Goal: Communication & Community: Answer question/provide support

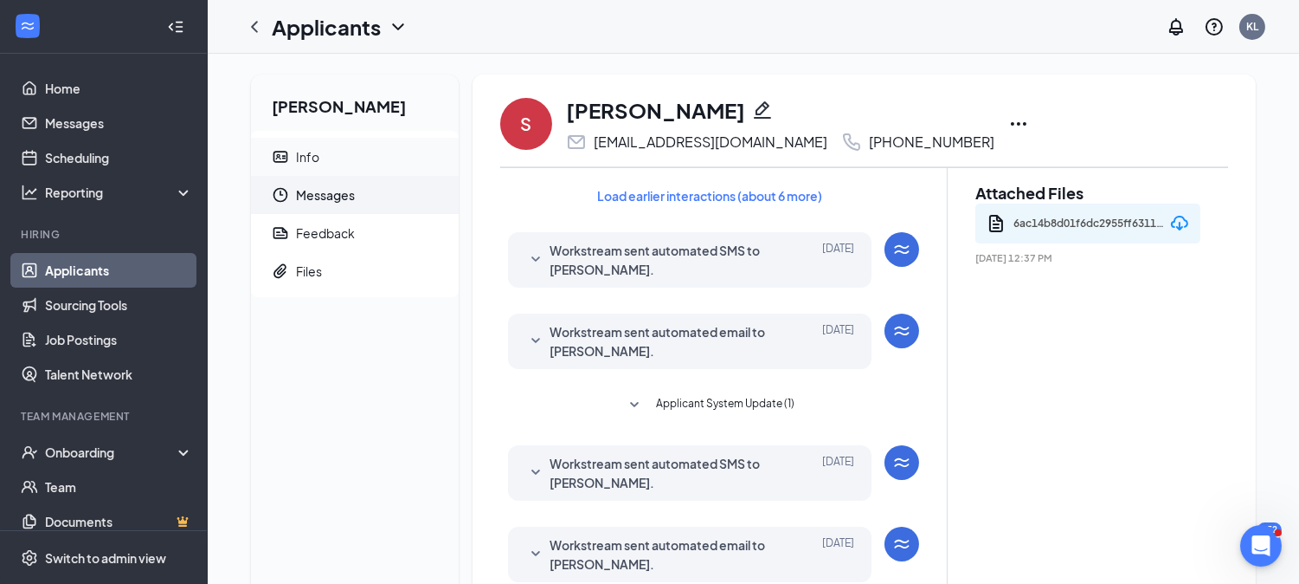
click at [340, 171] on span "Info" at bounding box center [370, 157] width 149 height 38
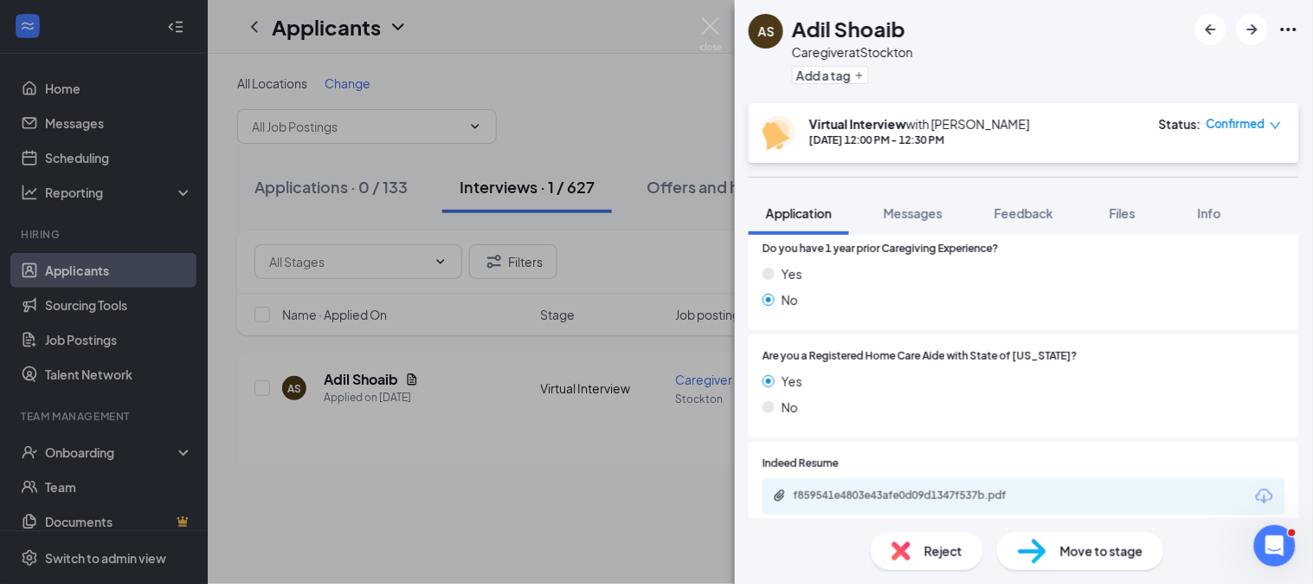
scroll to position [747, 0]
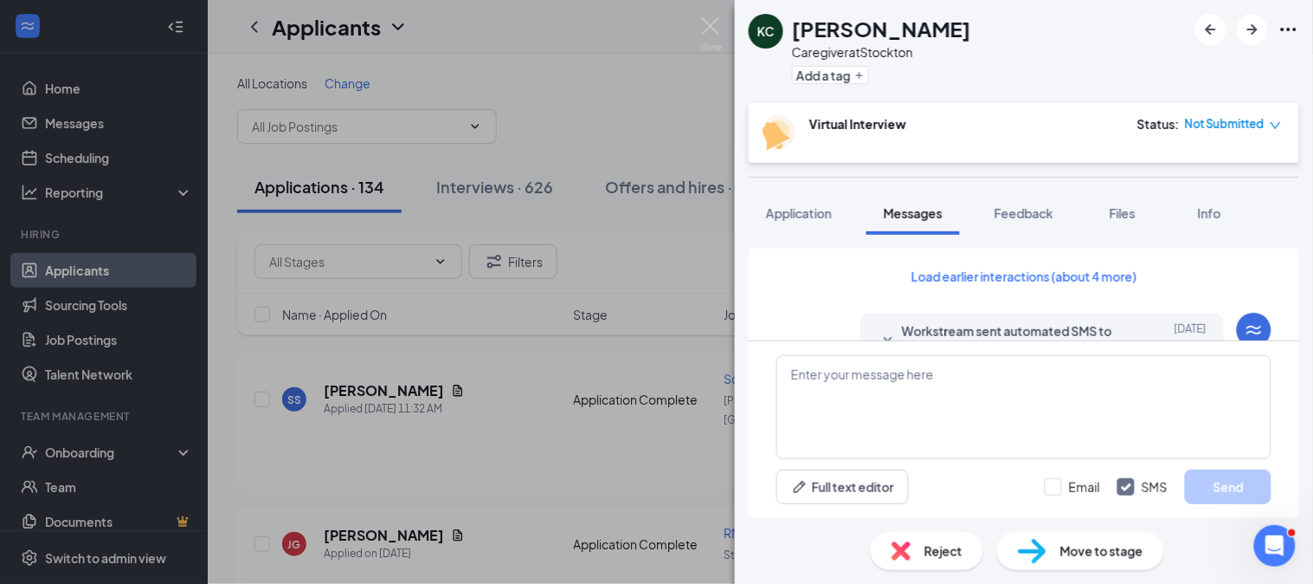
scroll to position [1191, 0]
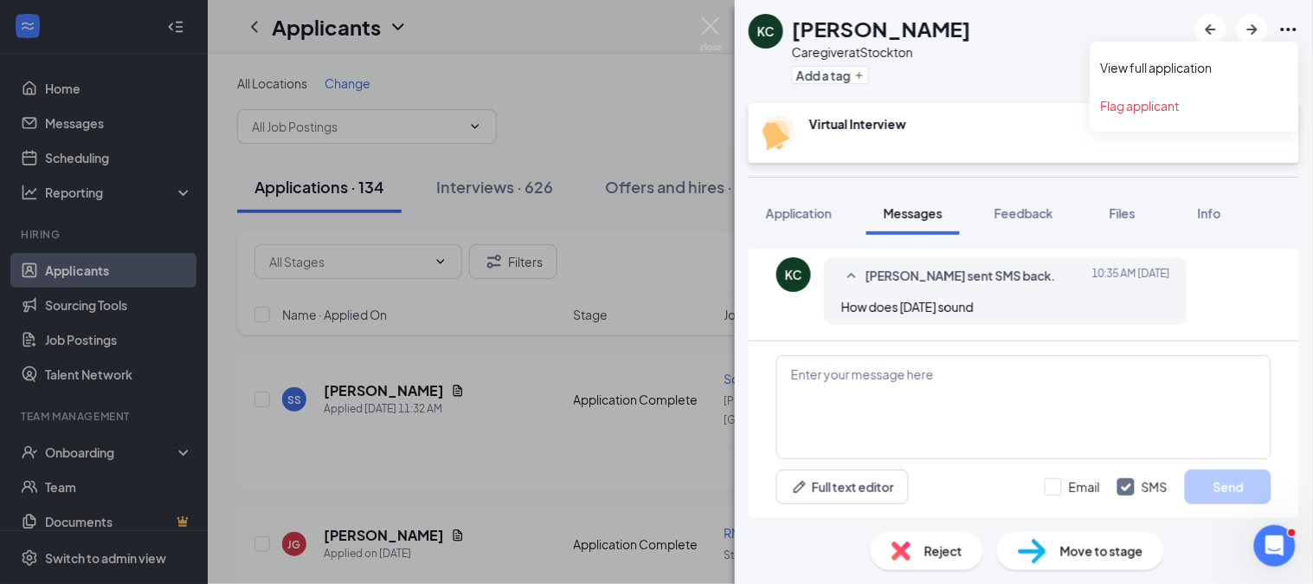
click at [1293, 29] on icon "Ellipses" at bounding box center [1289, 29] width 21 height 21
click at [1217, 59] on link "View full application" at bounding box center [1194, 67] width 187 height 17
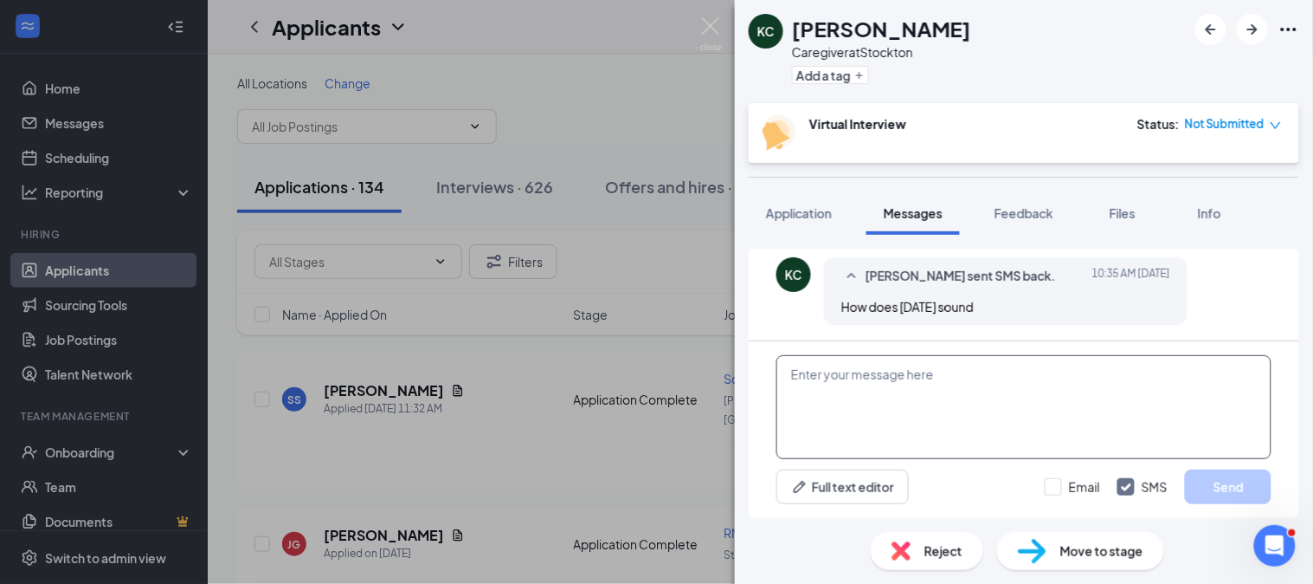
click at [914, 403] on textarea at bounding box center [1024, 407] width 495 height 104
type textarea "T"
click at [793, 365] on textarea "What time works best for you." at bounding box center [1024, 407] width 495 height 104
click at [1041, 374] on textarea "This is noted. What time works best for you." at bounding box center [1024, 407] width 495 height 104
type textarea "This is noted. What time works best for you?"
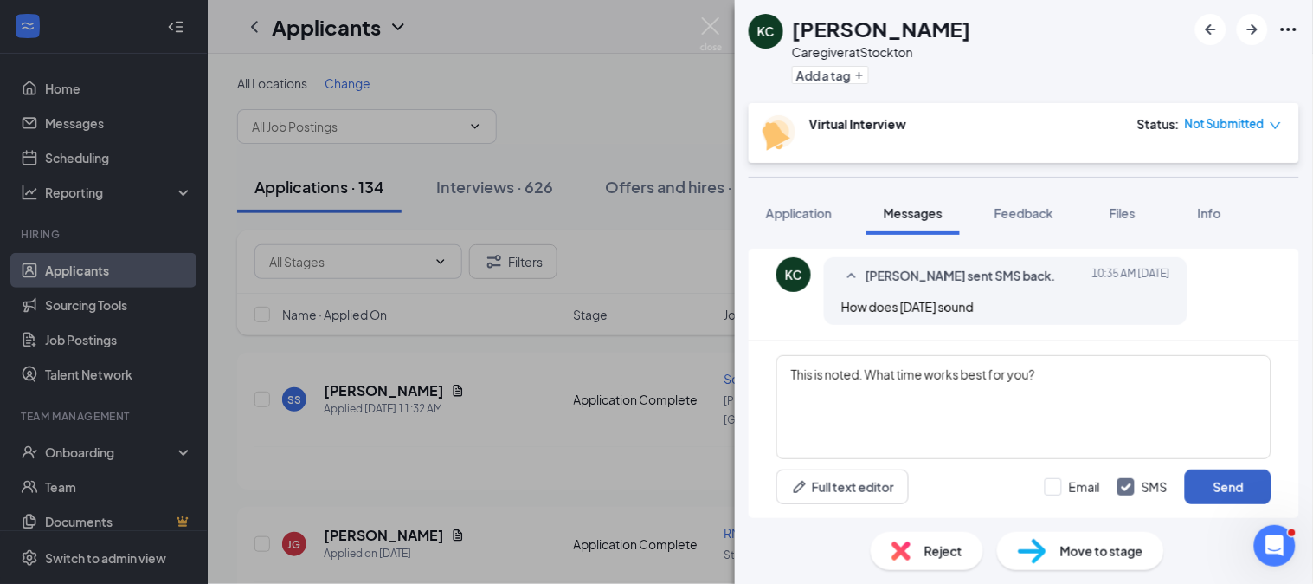
click at [1215, 478] on button "Send" at bounding box center [1228, 486] width 87 height 35
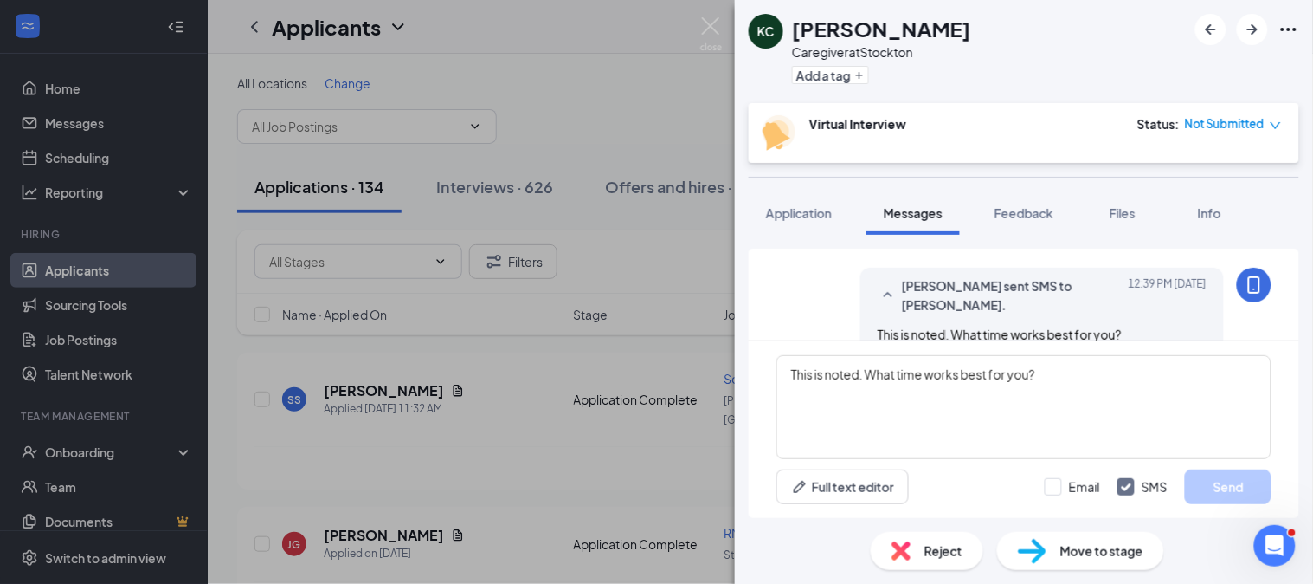
scroll to position [1302, 0]
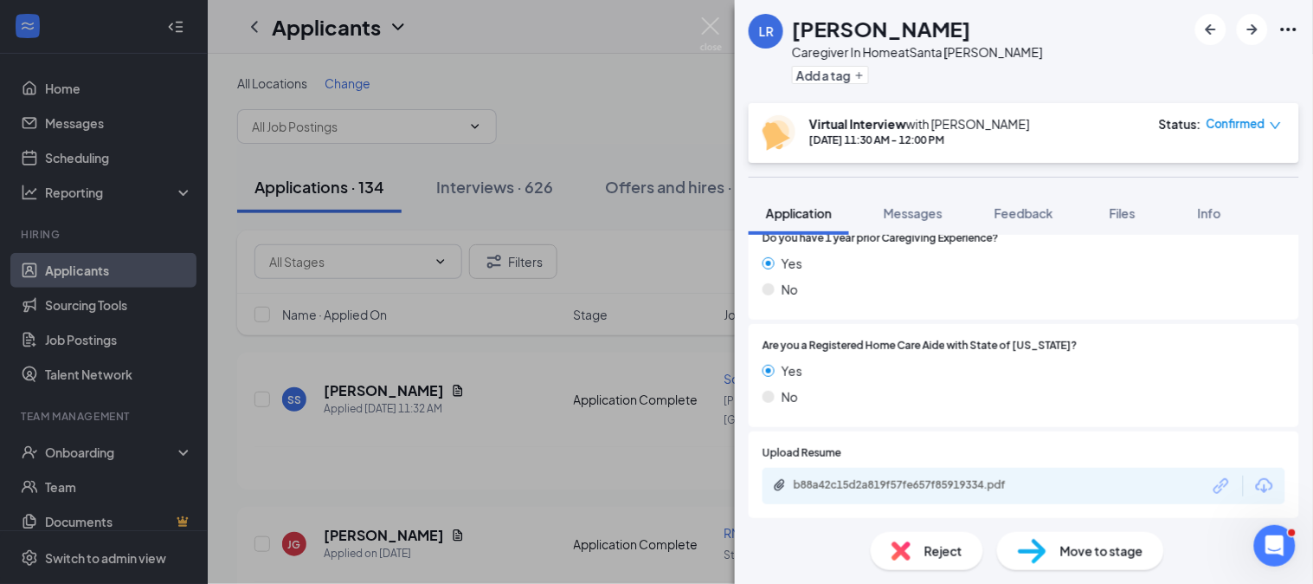
scroll to position [498, 0]
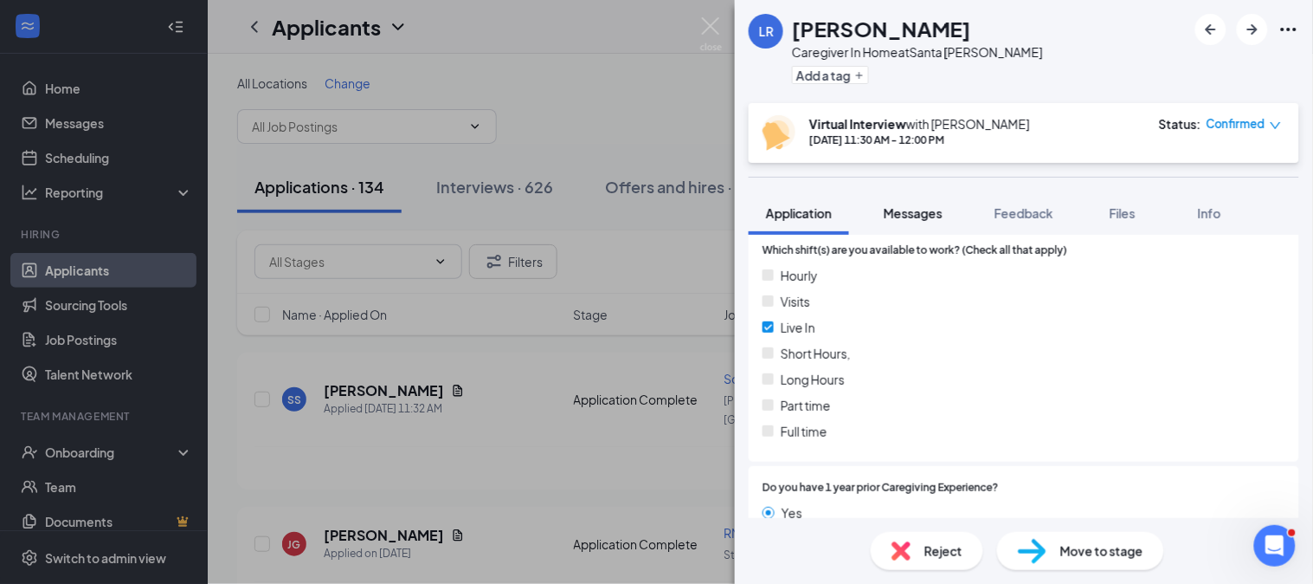
click at [899, 213] on span "Messages" at bounding box center [913, 213] width 59 height 16
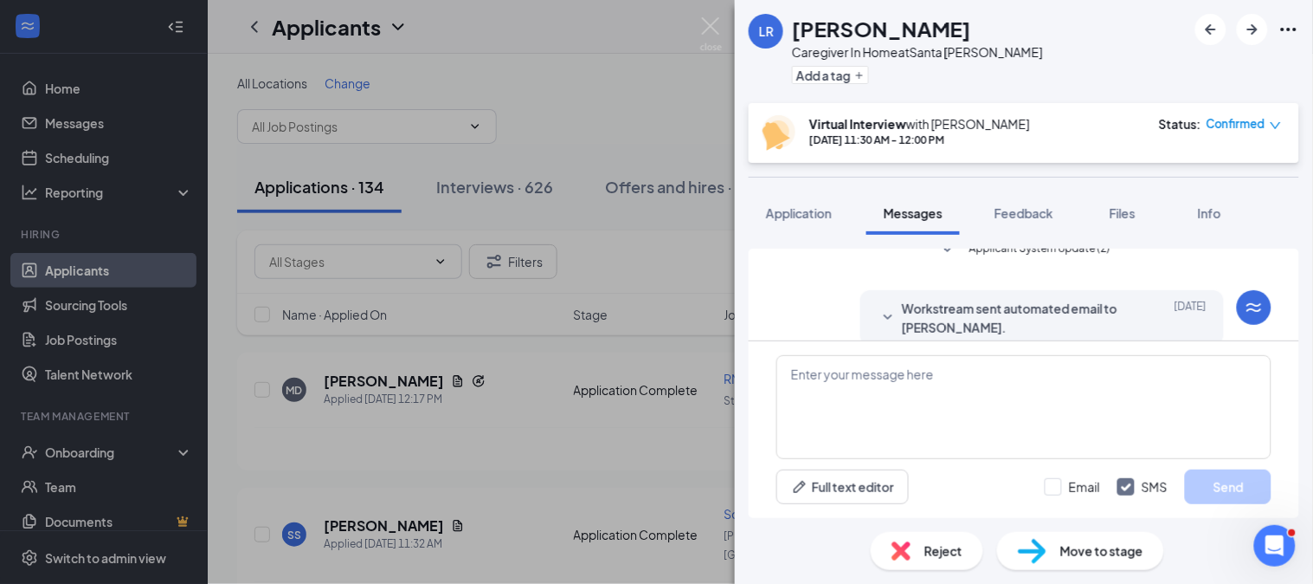
scroll to position [414, 0]
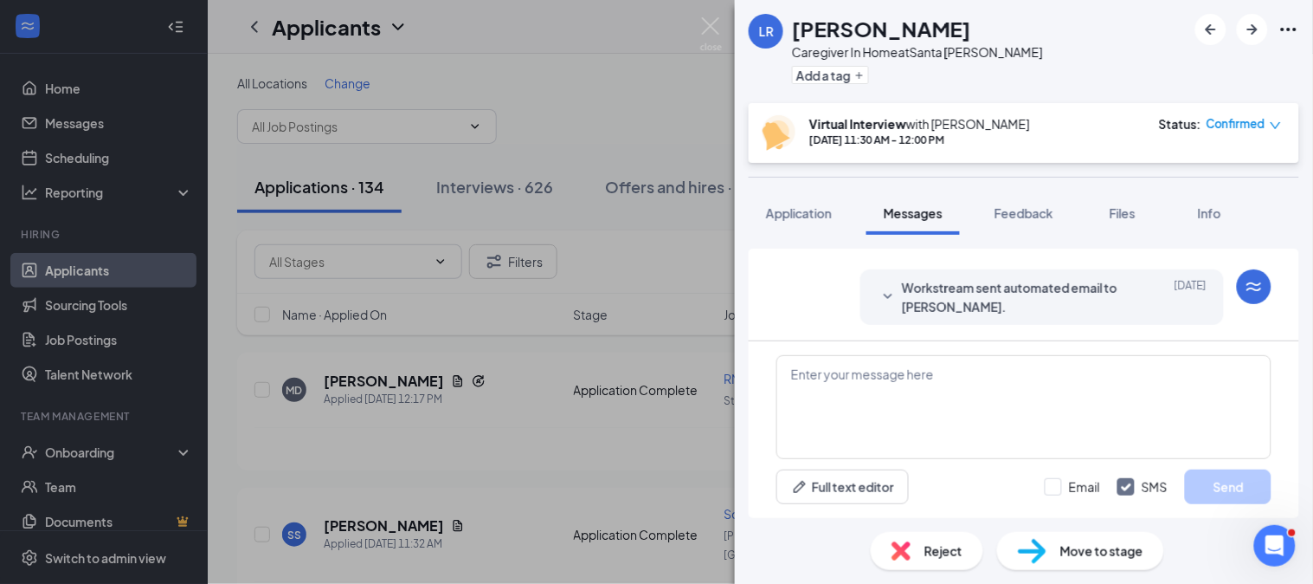
click at [939, 292] on span "Workstream sent automated email to Laisani Raitokala." at bounding box center [1015, 297] width 227 height 38
click at [795, 212] on span "Application" at bounding box center [799, 213] width 66 height 16
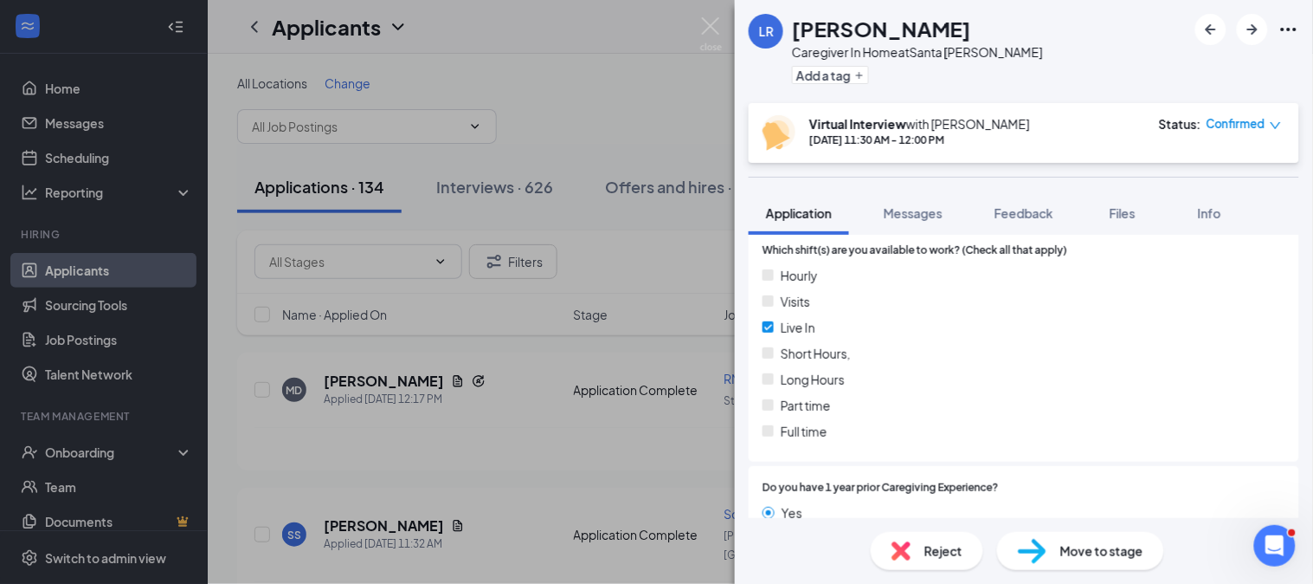
scroll to position [747, 0]
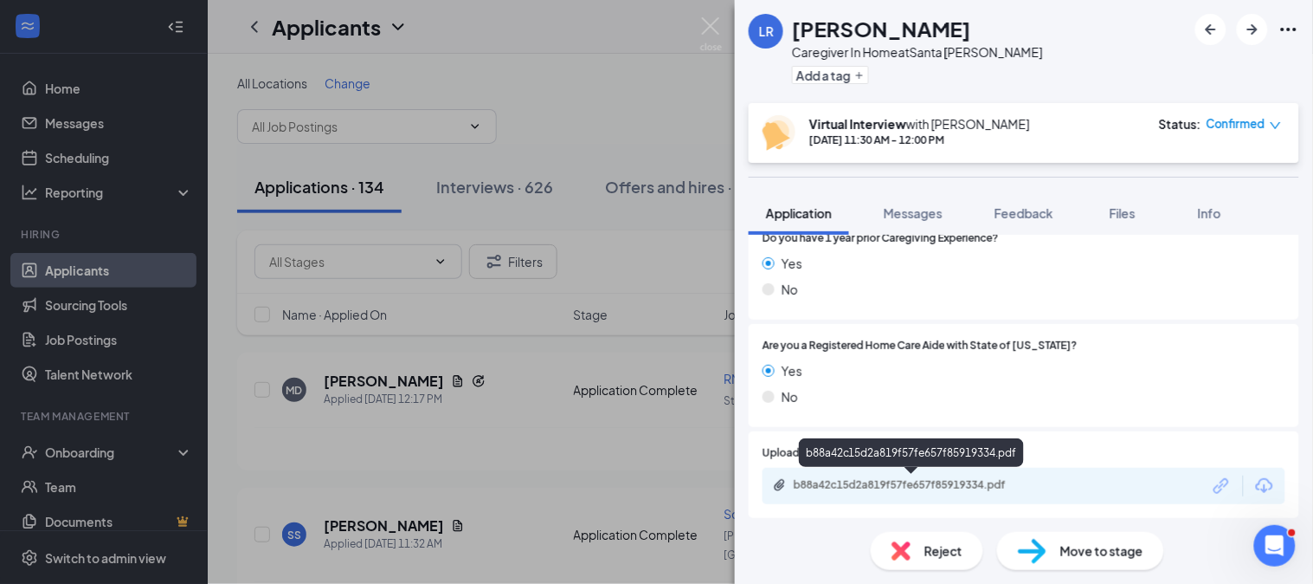
click at [824, 478] on div "b88a42c15d2a819f57fe657f85919334.pdf" at bounding box center [915, 485] width 242 height 14
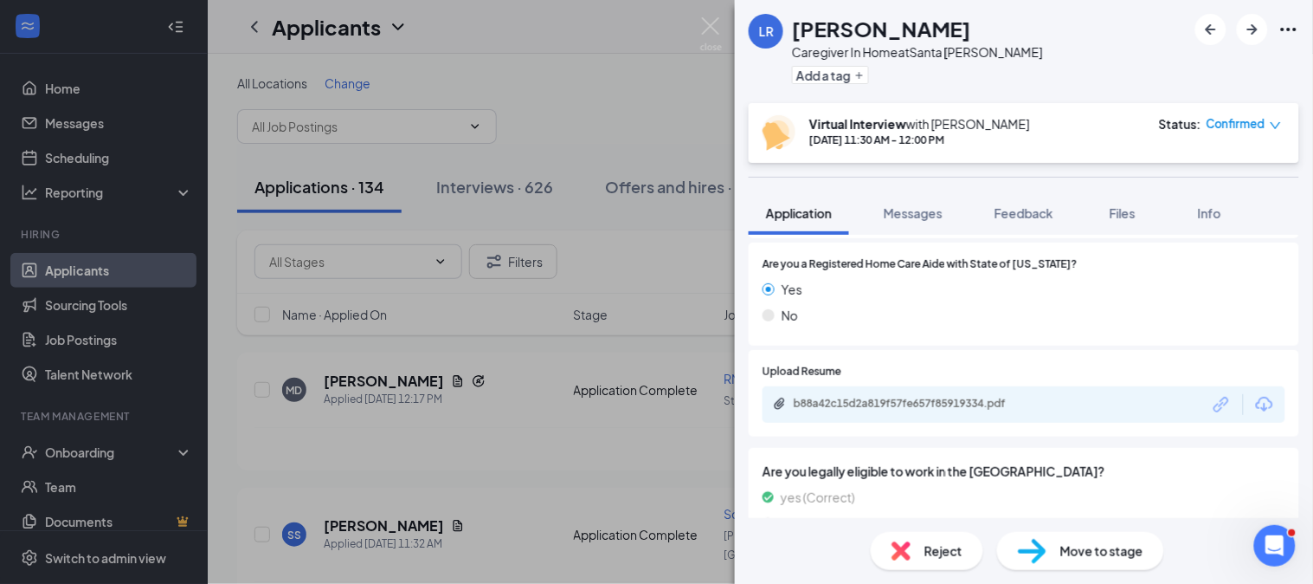
scroll to position [867, 0]
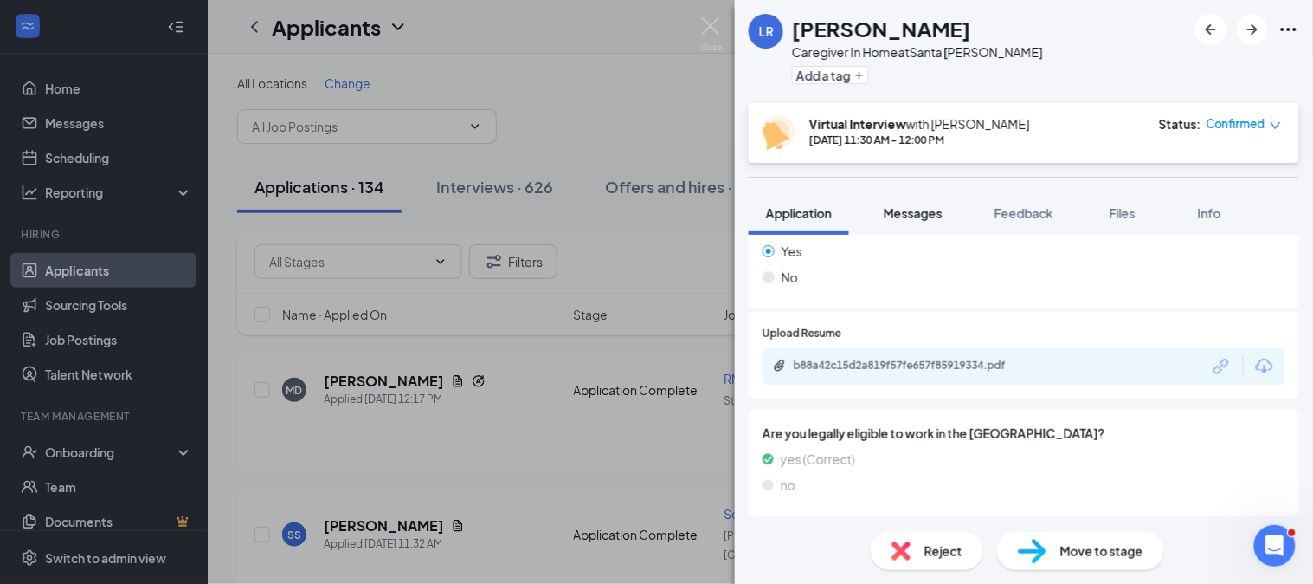
click at [909, 212] on span "Messages" at bounding box center [913, 213] width 59 height 16
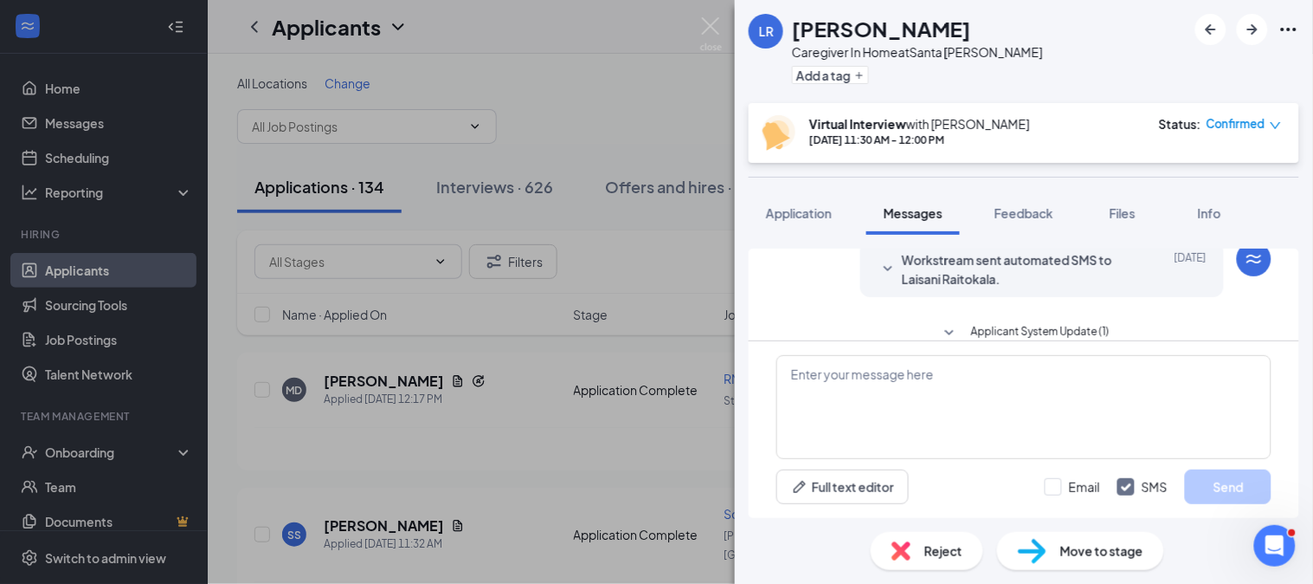
scroll to position [414, 0]
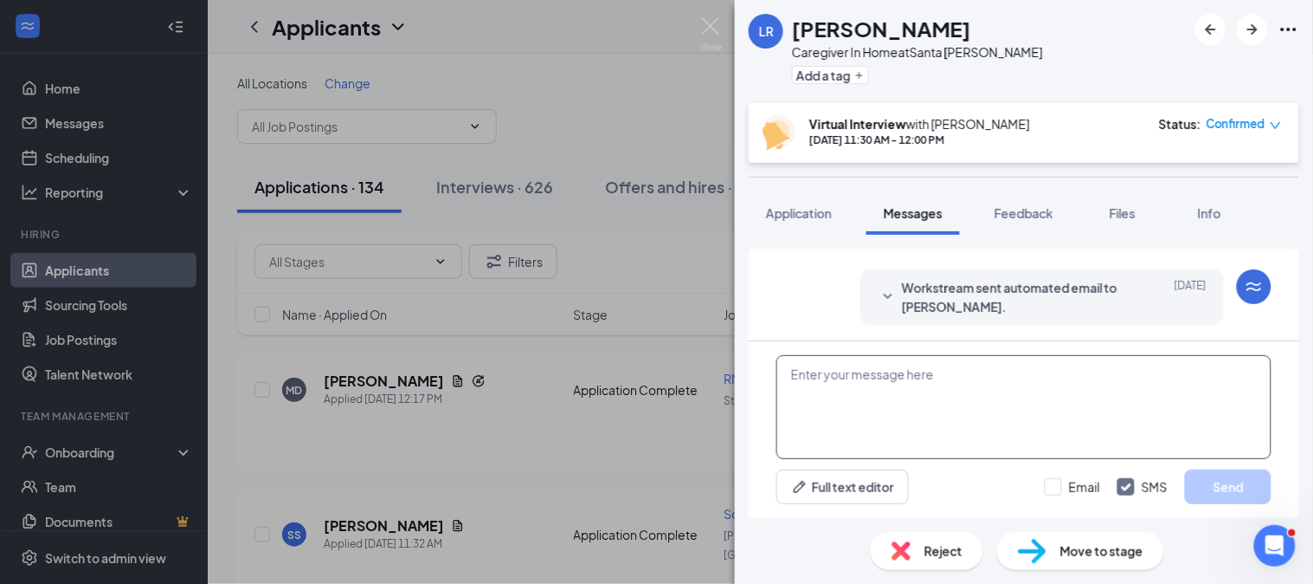
click at [1150, 387] on textarea at bounding box center [1024, 407] width 495 height 104
paste textarea "Hi, this is Kristine from Alegre Home Care. I see that your interview is schedu…"
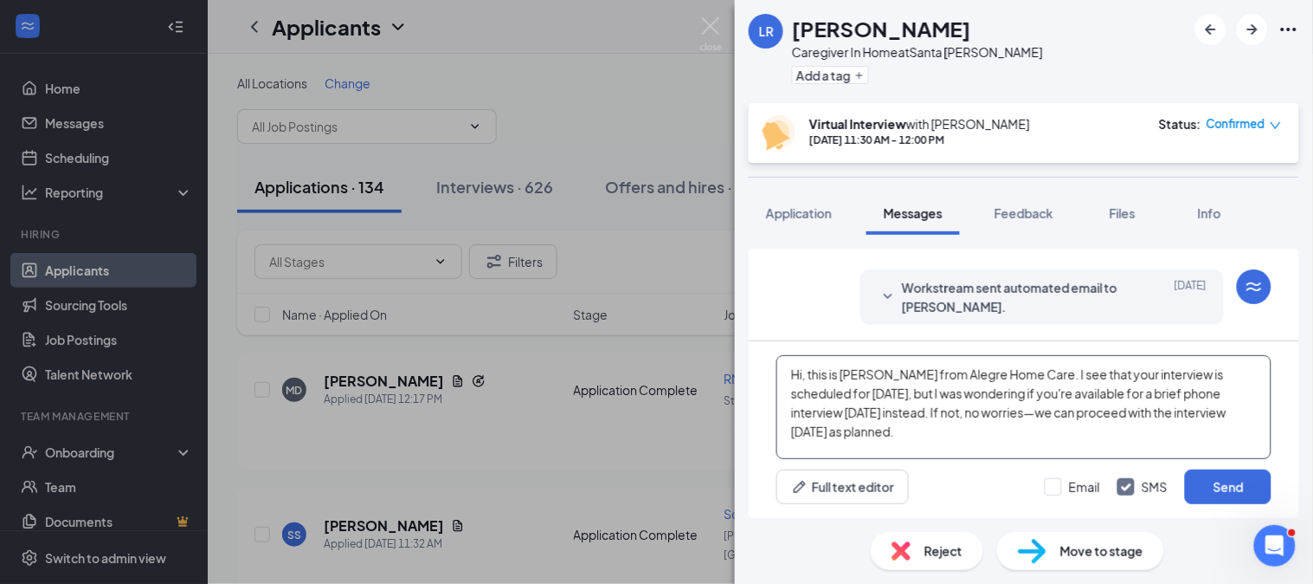
click at [1030, 375] on textarea "Hi, this is Kristine from Alegre Home Care. I see that your interview is schedu…" at bounding box center [1024, 407] width 495 height 104
click at [1029, 375] on textarea "Hi, this is Kristine from Alegre Home Care. I see that your interview is schedu…" at bounding box center [1024, 407] width 495 height 104
drag, startPoint x: 922, startPoint y: 388, endPoint x: 985, endPoint y: 390, distance: 63.3
click at [985, 390] on textarea "Hi, this is Kristine from Alegre Home Care. Hope everything is well. I see that…" at bounding box center [1024, 407] width 495 height 104
click at [1088, 448] on textarea "Hi, this is Kristine from Alegre Home Care. Hope everything is well. I see that…" at bounding box center [1024, 407] width 495 height 104
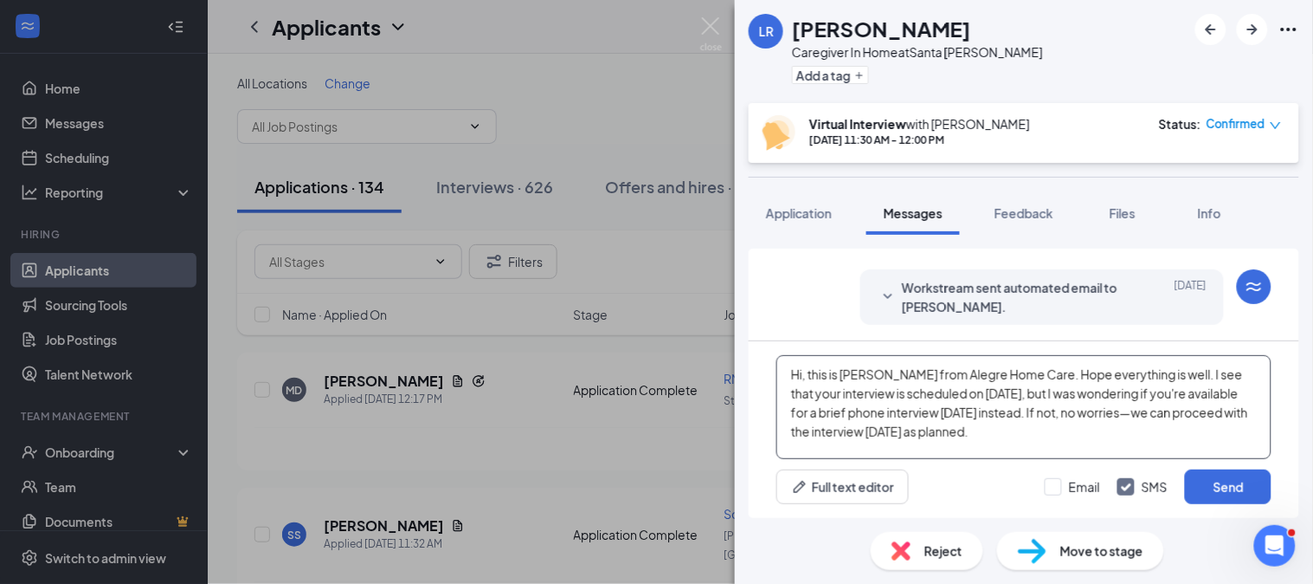
click at [996, 434] on textarea "Hi, this is Kristine from Alegre Home Care. Hope everything is well. I see that…" at bounding box center [1024, 407] width 495 height 104
drag, startPoint x: 863, startPoint y: 429, endPoint x: 906, endPoint y: 435, distance: 43.7
click at [906, 435] on textarea "Hi, this is Kristine from Alegre Home Care. Hope everything is well. I see that…" at bounding box center [1024, 407] width 495 height 104
click at [927, 427] on textarea "Hi, this is Kristine from Alegre Home Care. Hope everything is well. I see that…" at bounding box center [1024, 407] width 495 height 104
click at [1058, 435] on textarea "Hi, this is Kristine from Alegre Home Care. Hope everything is well. I see that…" at bounding box center [1024, 407] width 495 height 104
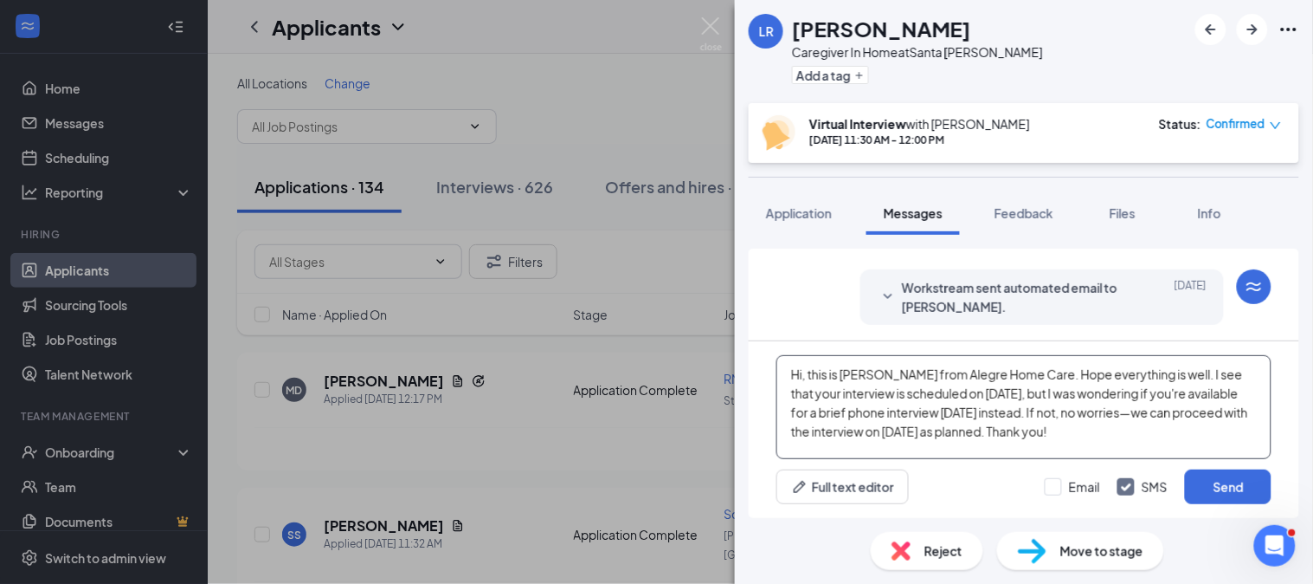
click at [1117, 404] on textarea "Hi, this is Kristine from Alegre Home Care. Hope everything is well. I see that…" at bounding box center [1024, 407] width 495 height 104
drag, startPoint x: 1152, startPoint y: 430, endPoint x: 738, endPoint y: 349, distance: 422.6
click at [738, 349] on div "Applicant System Update (2) Workstream sent automated email to Laisani Raitokal…" at bounding box center [1024, 376] width 578 height 283
drag, startPoint x: 1144, startPoint y: 439, endPoint x: 1127, endPoint y: 445, distance: 17.5
click at [1144, 439] on textarea "Hi, this is Kristine from Alegre Home Care. Hope everything is well. I see that…" at bounding box center [1024, 407] width 495 height 104
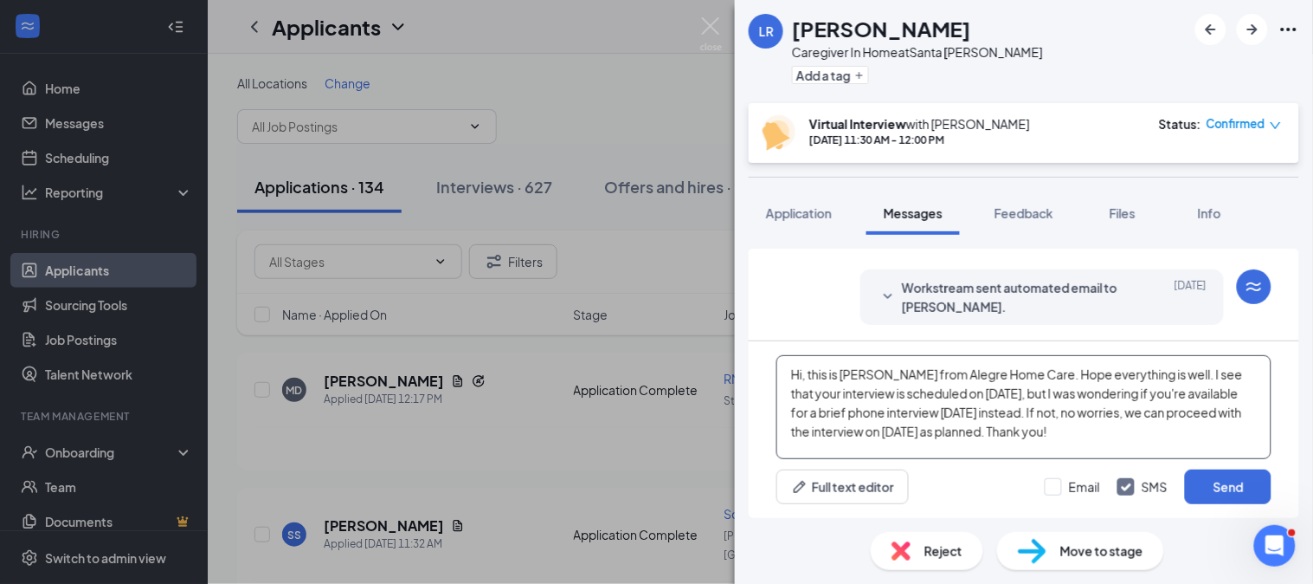
drag, startPoint x: 1127, startPoint y: 445, endPoint x: 720, endPoint y: 343, distance: 419.5
click at [720, 343] on div "LR Laisani Raitokala Caregiver In Home at Santa Rosa Add a tag Virtual Intervie…" at bounding box center [656, 292] width 1313 height 584
paste textarea
type textarea "Hi, this is Kristine from Alegre Home Care. Hope everything is well. I see that…"
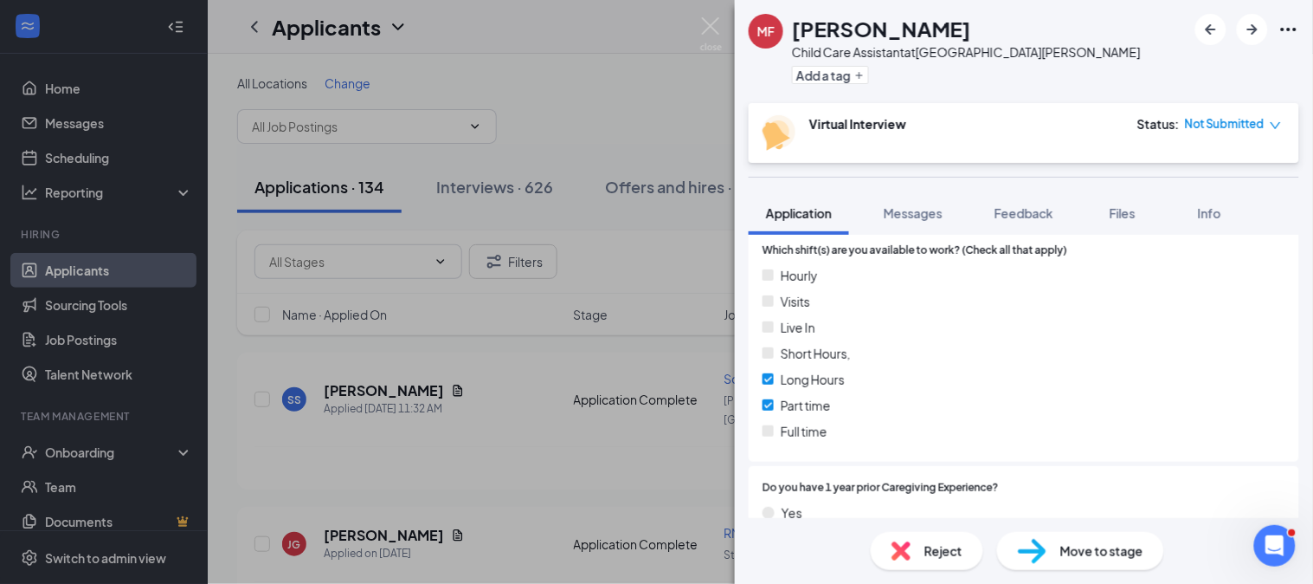
scroll to position [747, 0]
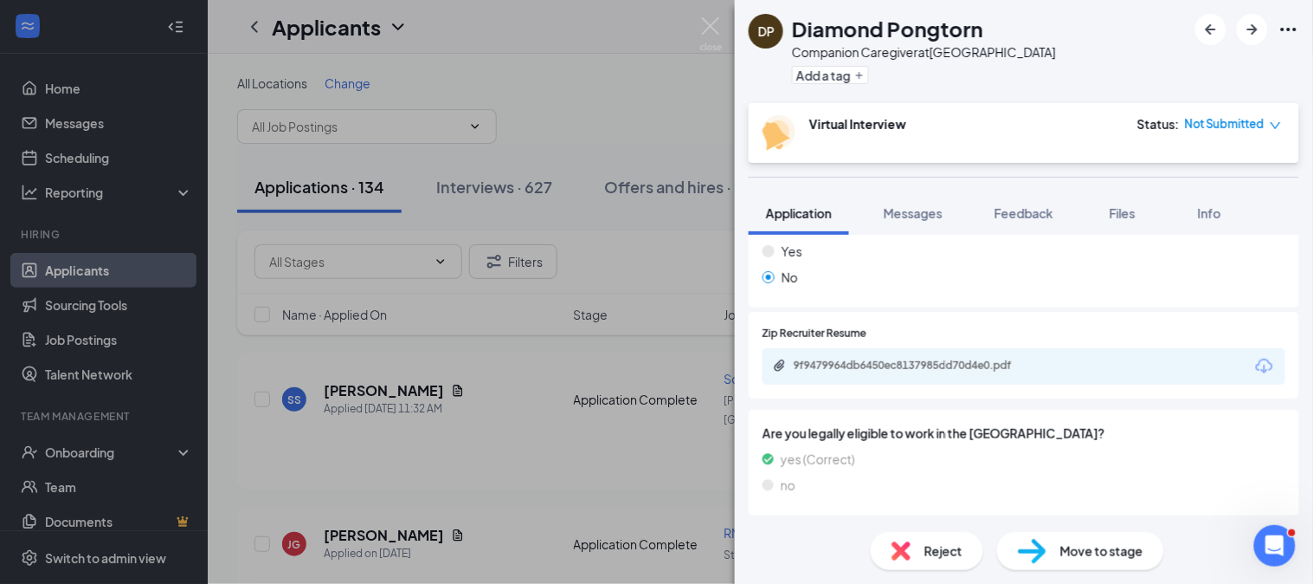
scroll to position [617, 0]
